Goal: Transaction & Acquisition: Purchase product/service

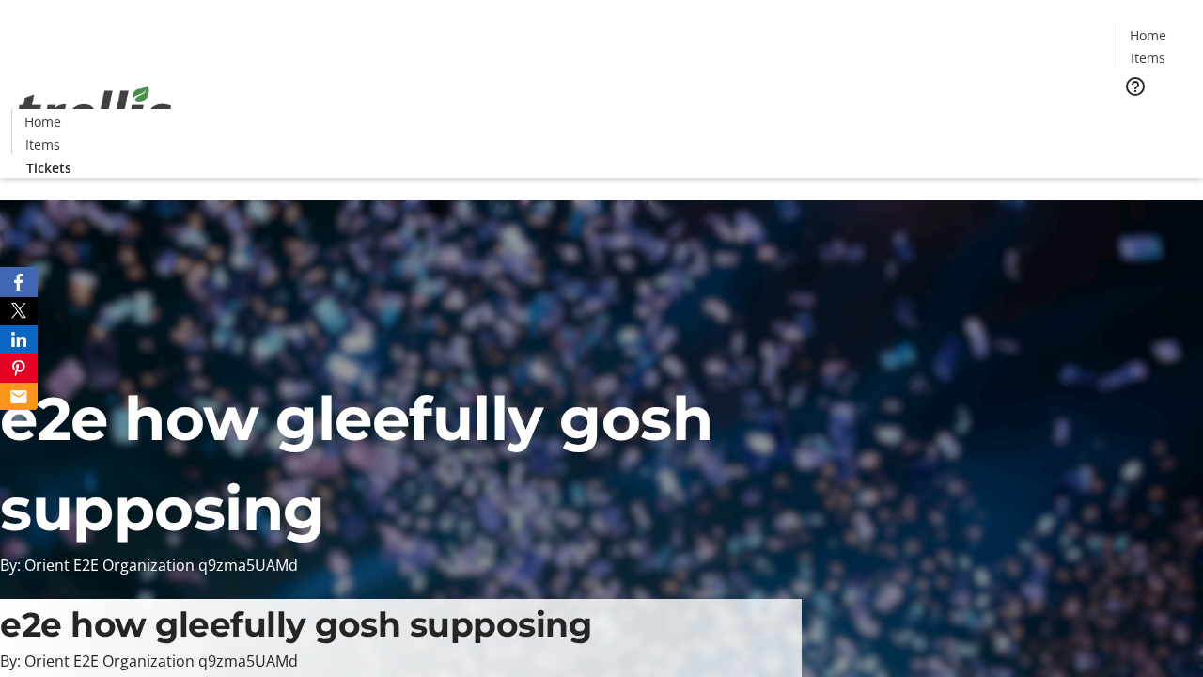
click at [1132, 109] on span "Tickets" at bounding box center [1154, 119] width 45 height 20
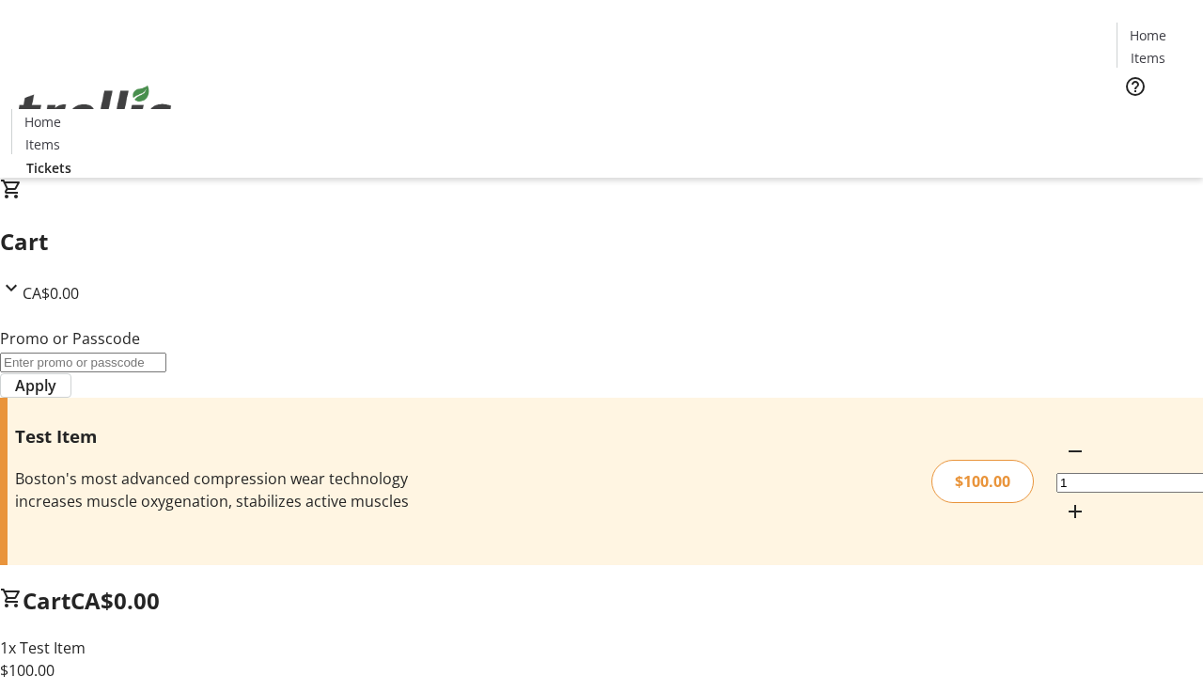
type input "FLAT"
